Goal: Task Accomplishment & Management: Manage account settings

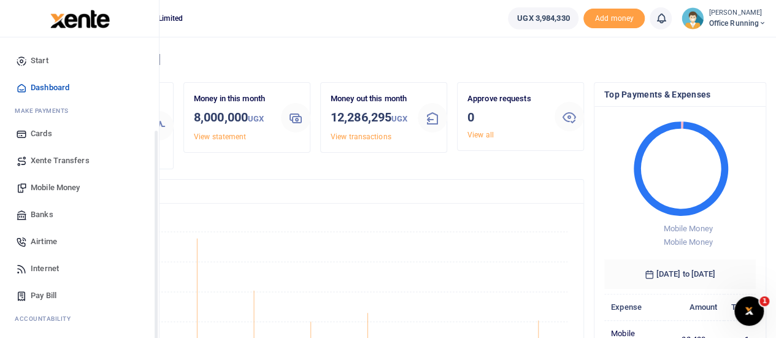
scroll to position [126, 0]
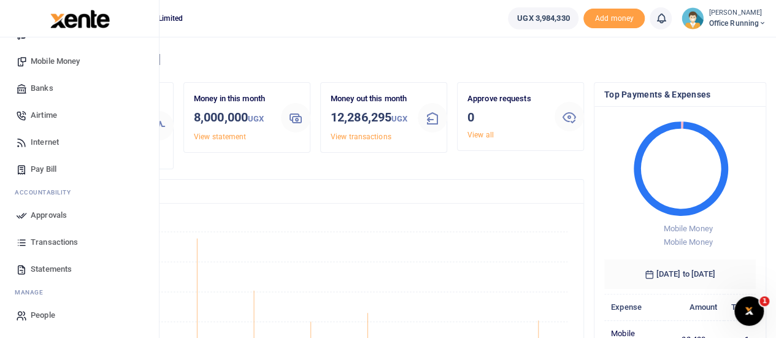
click at [65, 236] on span "Transactions" at bounding box center [54, 242] width 47 height 12
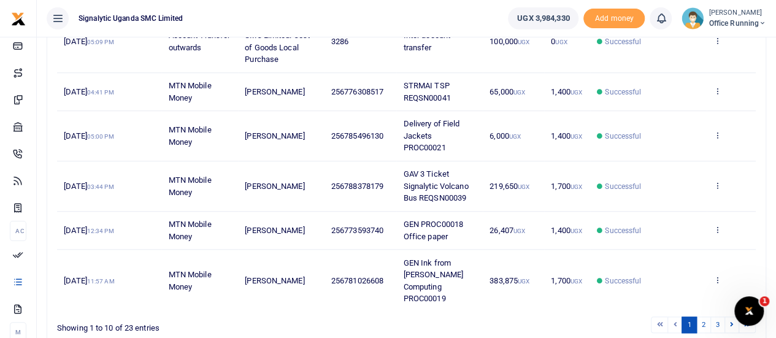
scroll to position [461, 0]
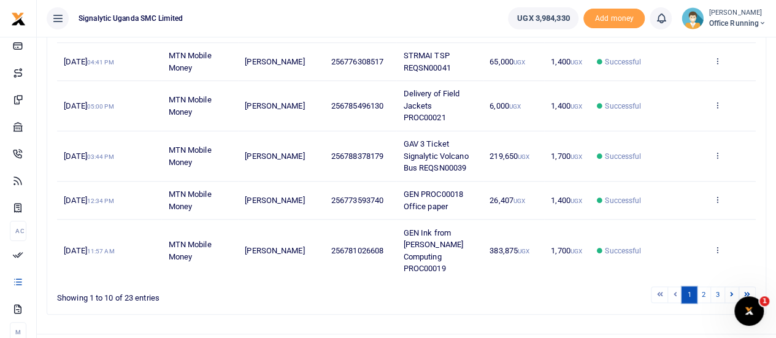
click at [696, 287] on link "1" at bounding box center [689, 295] width 15 height 17
click at [699, 287] on link "2" at bounding box center [703, 295] width 15 height 17
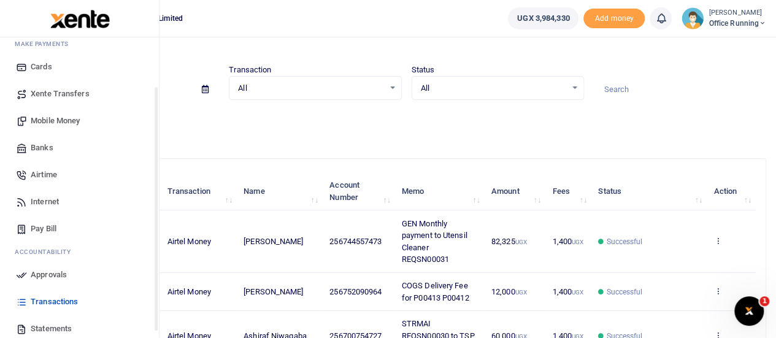
scroll to position [69, 0]
click at [53, 114] on span "Mobile Money" at bounding box center [55, 119] width 49 height 12
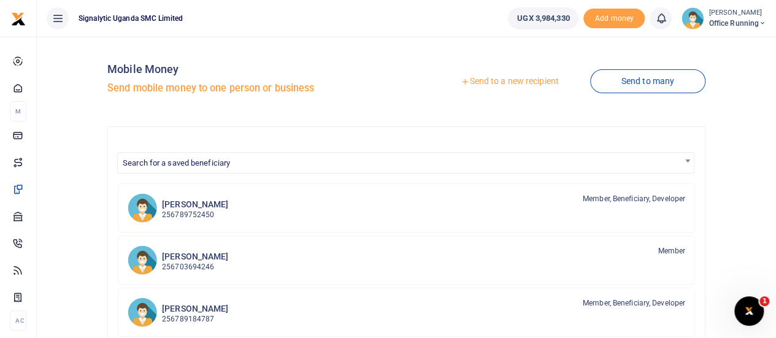
click at [515, 79] on link "Send to a new recipient" at bounding box center [509, 82] width 160 height 22
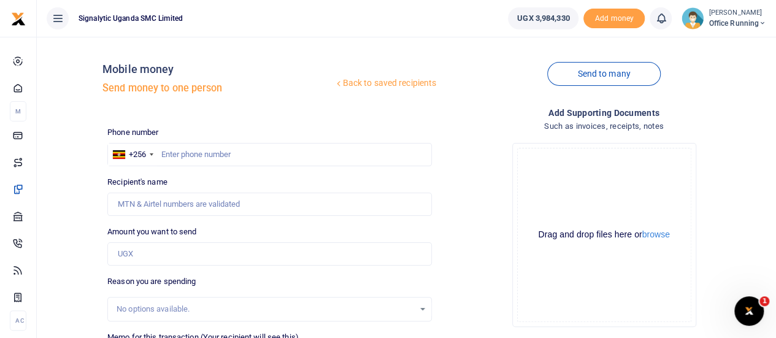
click at [190, 153] on div at bounding box center [388, 169] width 776 height 338
click at [211, 158] on input "text" at bounding box center [269, 154] width 325 height 23
type input "0765974574"
type input "[PERSON_NAME] [PERSON_NAME]"
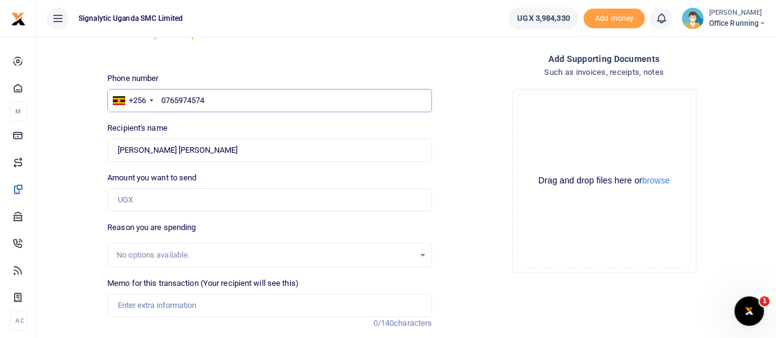
scroll to position [77, 0]
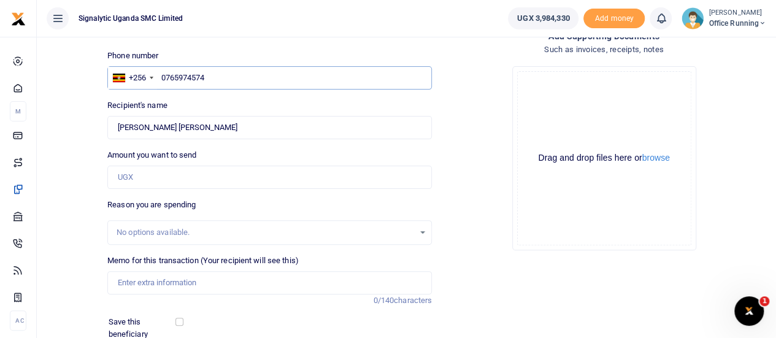
type input "0765974574"
click at [173, 180] on input "Amount you want to send" at bounding box center [269, 177] width 325 height 23
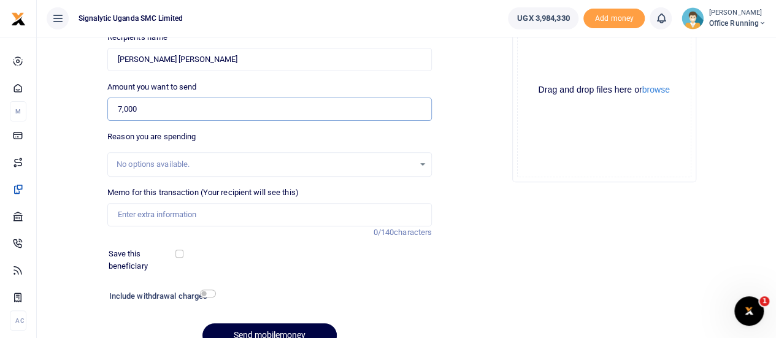
scroll to position [147, 0]
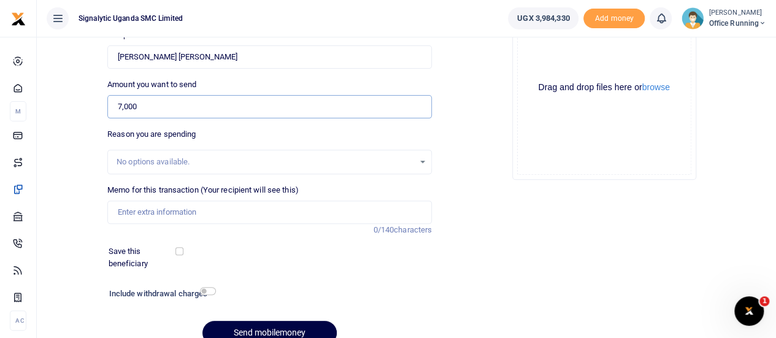
type input "7,000"
click at [175, 210] on input "Memo for this transaction (Your recipient will see this)" at bounding box center [269, 212] width 325 height 23
type input "V"
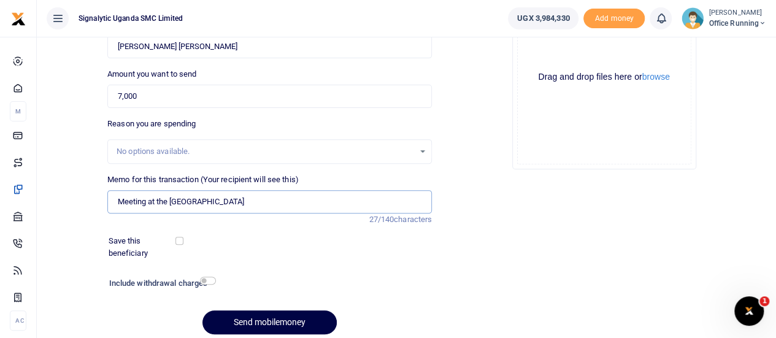
scroll to position [158, 0]
click at [270, 202] on input "Meeting at the New facility with constructuion team" at bounding box center [269, 201] width 325 height 23
type input "Meeting at the New facility with construction team"
click at [506, 183] on div "Add supporting Documents Such as invoices, receipts, notes Drop your files here…" at bounding box center [604, 146] width 334 height 396
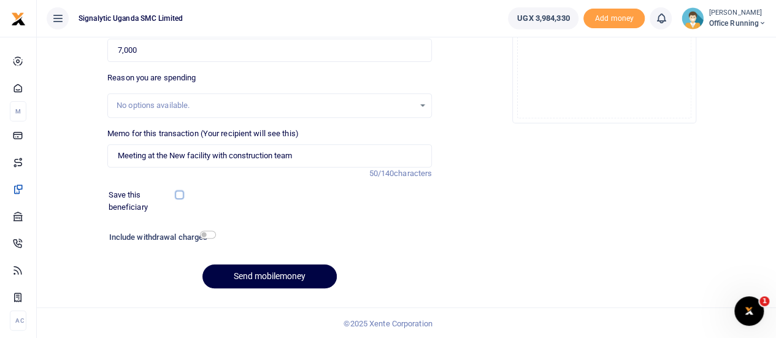
click at [181, 195] on input "checkbox" at bounding box center [179, 195] width 8 height 8
checkbox input "true"
click at [312, 277] on button "Send mobilemoney" at bounding box center [269, 276] width 134 height 24
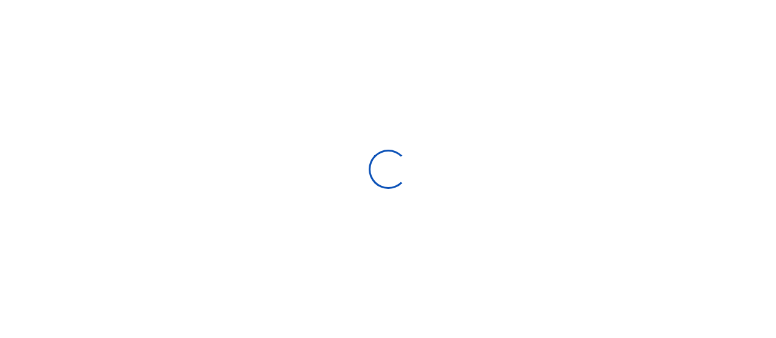
select select
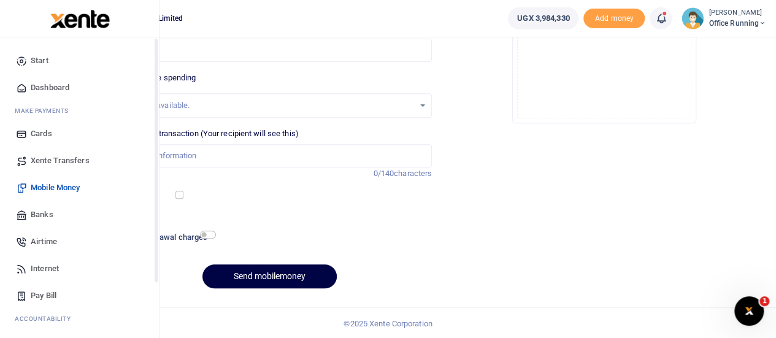
scroll to position [126, 0]
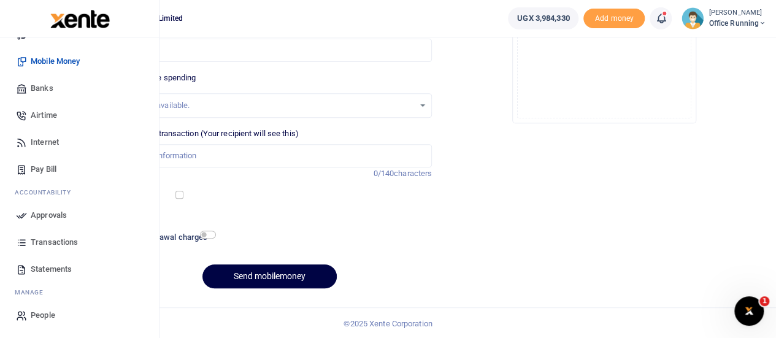
click at [52, 212] on span "Approvals" at bounding box center [49, 215] width 36 height 12
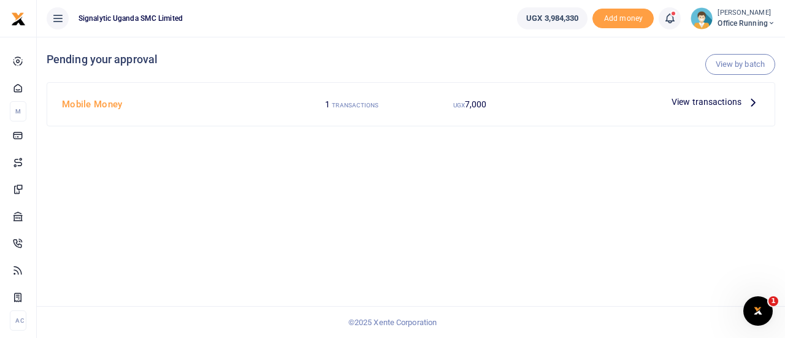
click at [719, 104] on span "View transactions" at bounding box center [707, 101] width 70 height 13
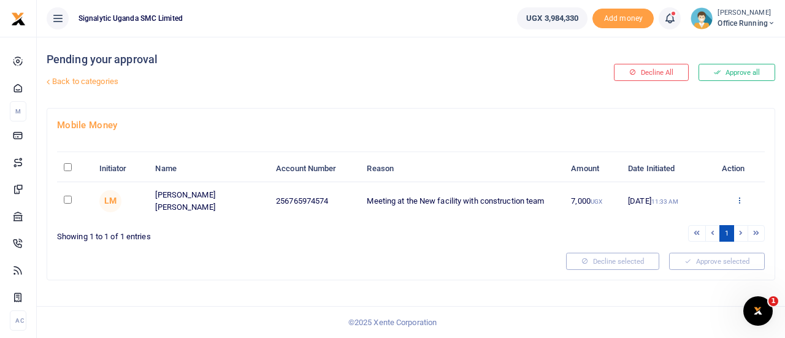
click at [741, 199] on icon at bounding box center [740, 200] width 8 height 9
click at [698, 215] on link "Approve" at bounding box center [694, 219] width 97 height 17
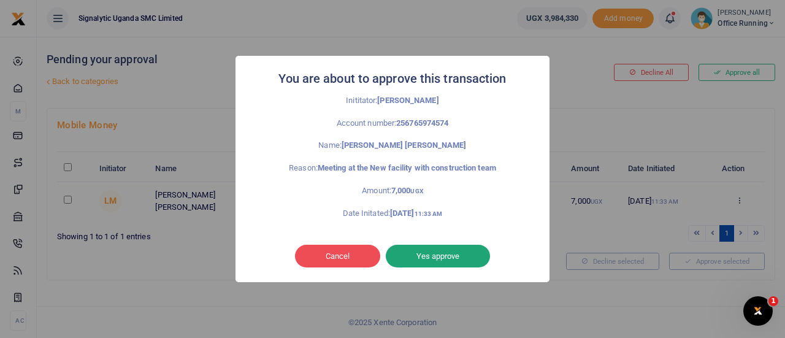
click at [447, 263] on button "Yes approve" at bounding box center [438, 256] width 104 height 23
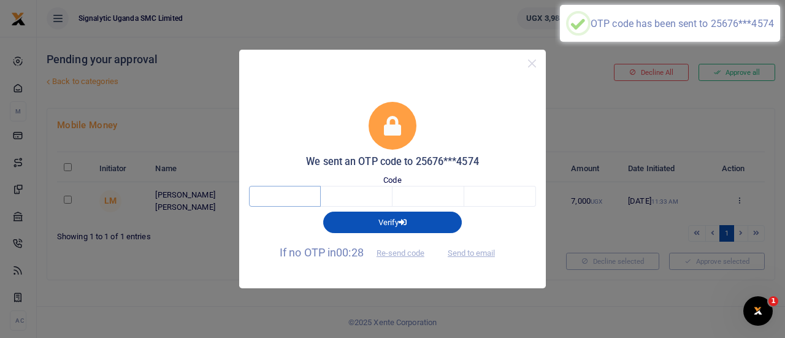
click at [272, 197] on input "text" at bounding box center [285, 196] width 72 height 21
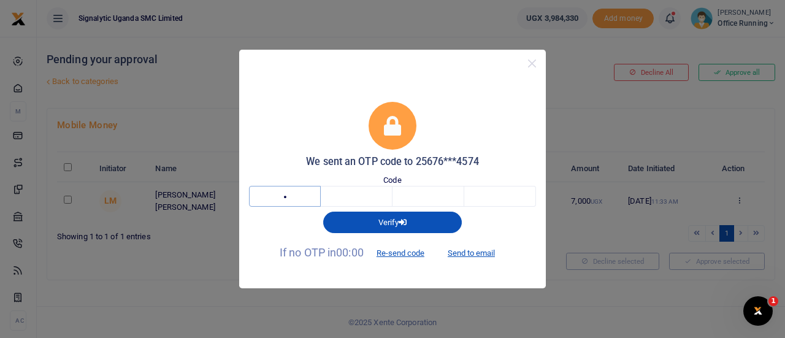
type input "2"
type input "5"
type input "4"
